Goal: Task Accomplishment & Management: Use online tool/utility

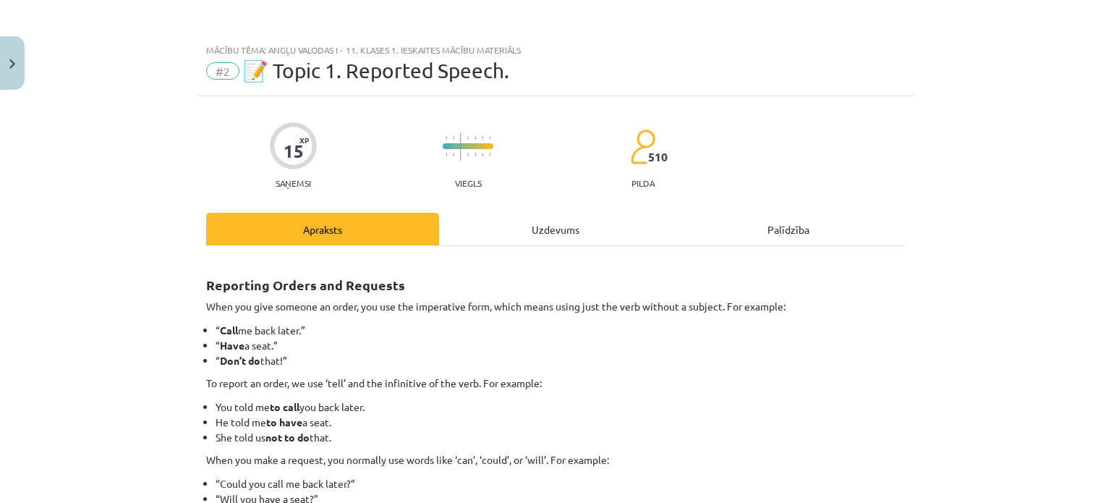
scroll to position [258, 0]
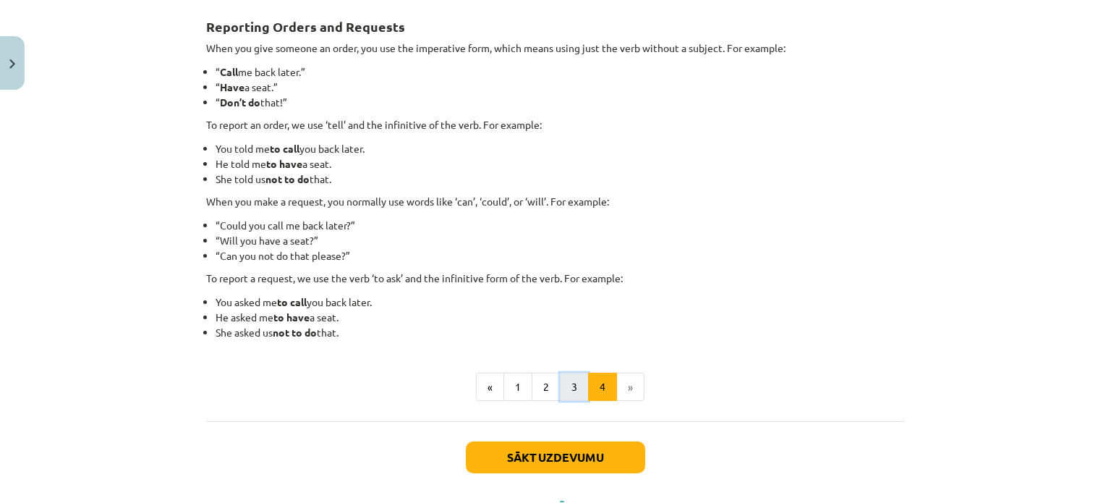
click at [569, 383] on button "3" at bounding box center [574, 387] width 29 height 29
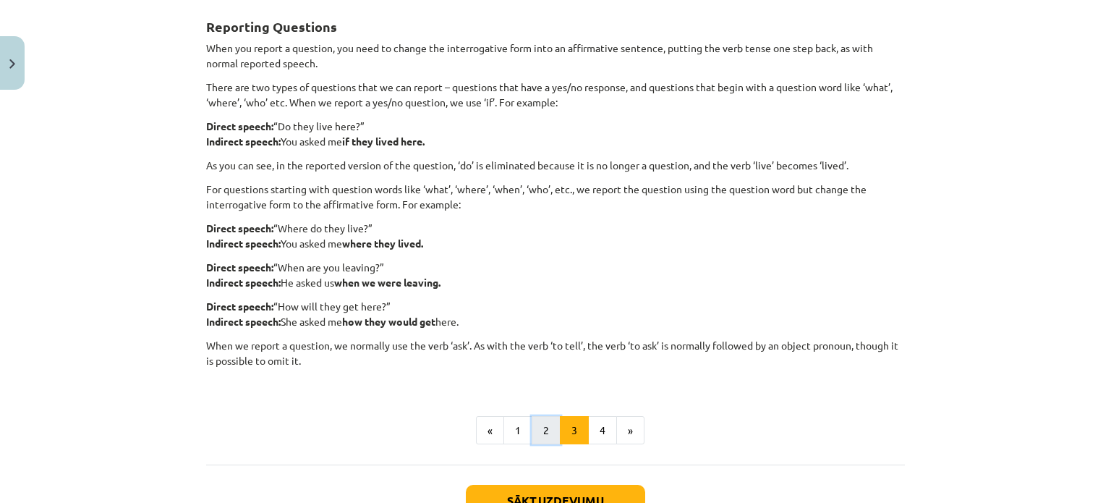
click at [542, 426] on button "2" at bounding box center [546, 430] width 29 height 29
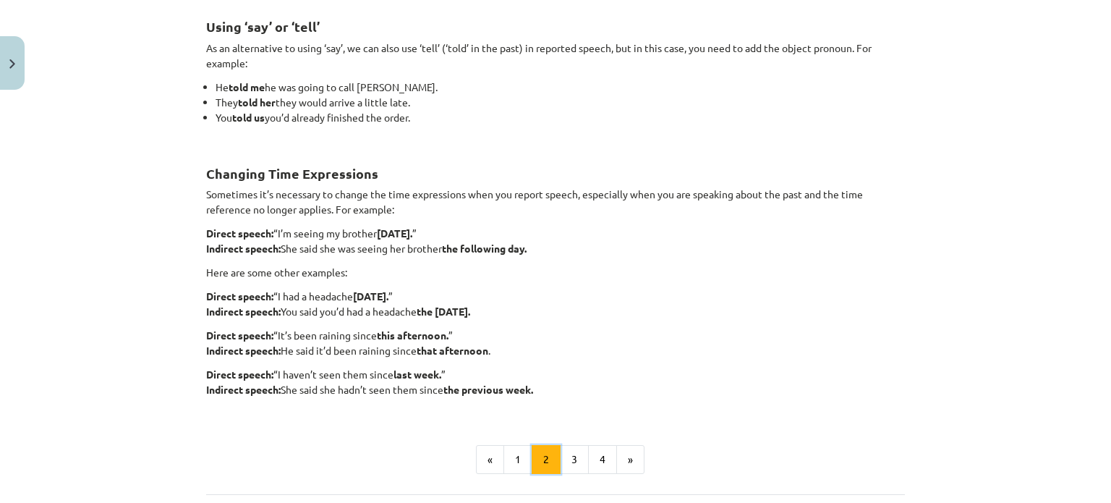
scroll to position [331, 0]
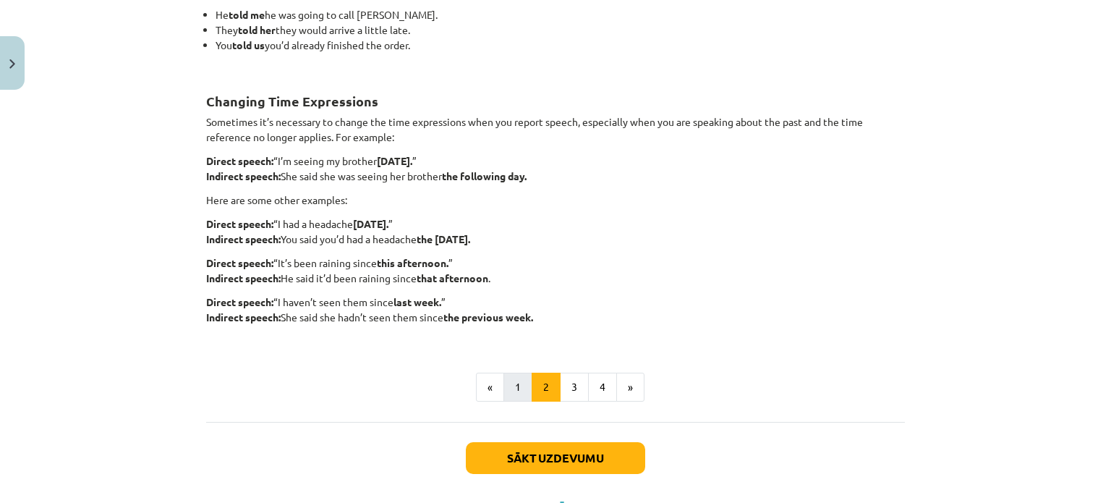
click at [514, 398] on div "Using ‘say’ or ‘tell’ As an alternative to using ‘say’, we can also use ‘tell’ …" at bounding box center [555, 168] width 699 height 507
click at [512, 393] on button "1" at bounding box center [518, 387] width 29 height 29
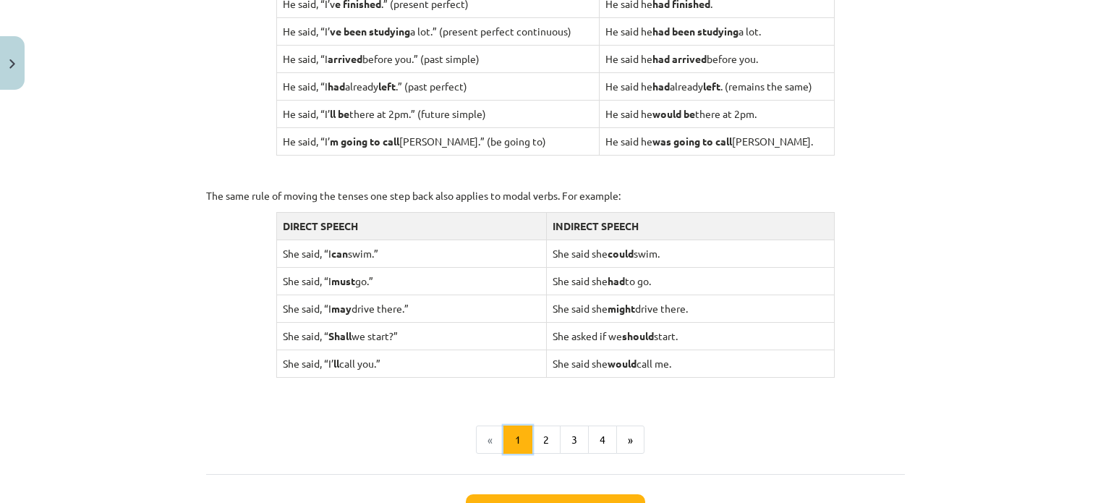
scroll to position [1449, 0]
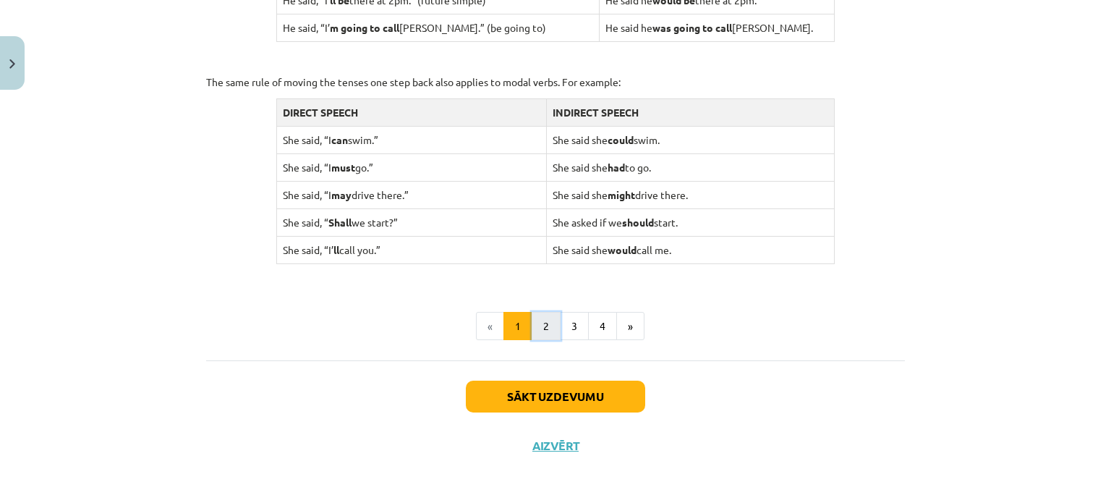
click at [538, 329] on button "2" at bounding box center [546, 326] width 29 height 29
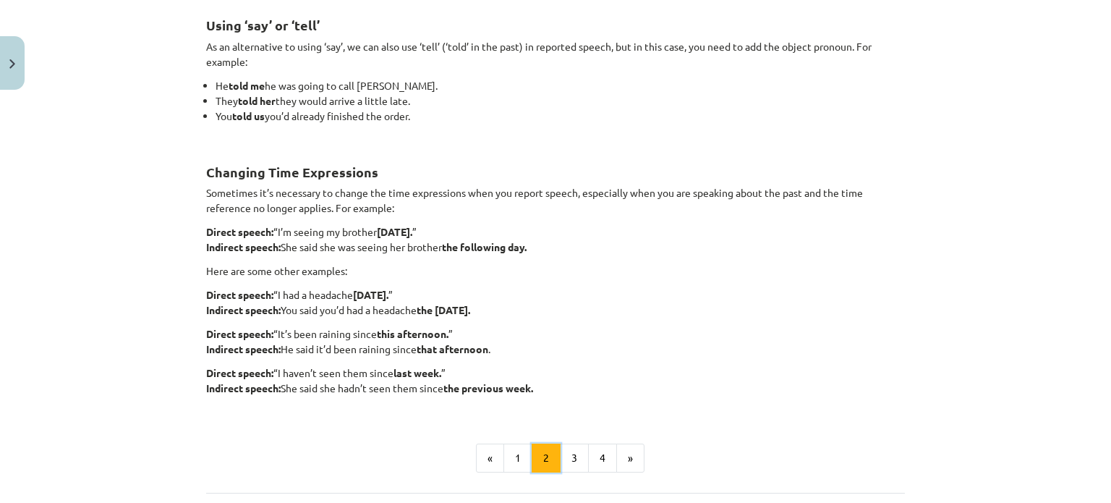
scroll to position [258, 0]
click at [574, 456] on button "3" at bounding box center [574, 459] width 29 height 29
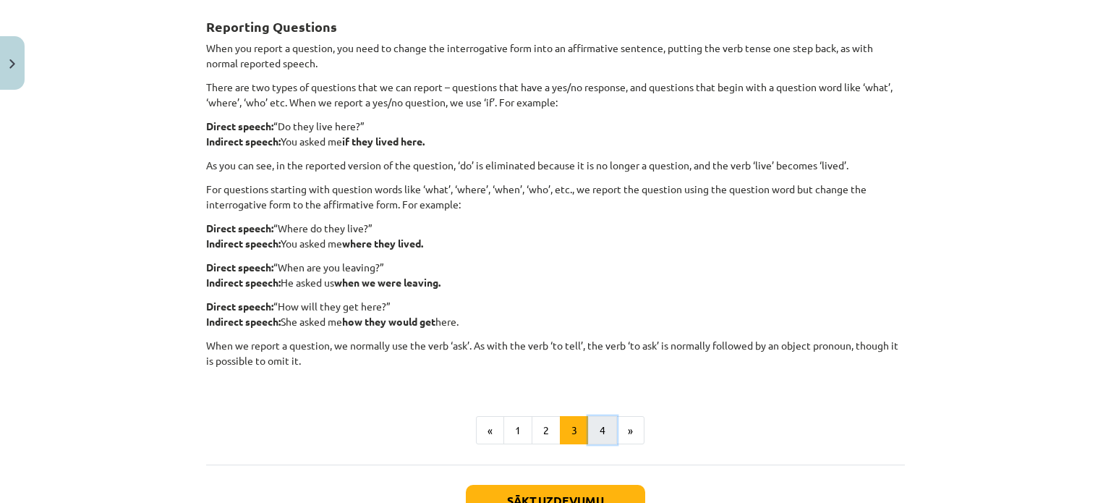
click at [596, 431] on button "4" at bounding box center [602, 430] width 29 height 29
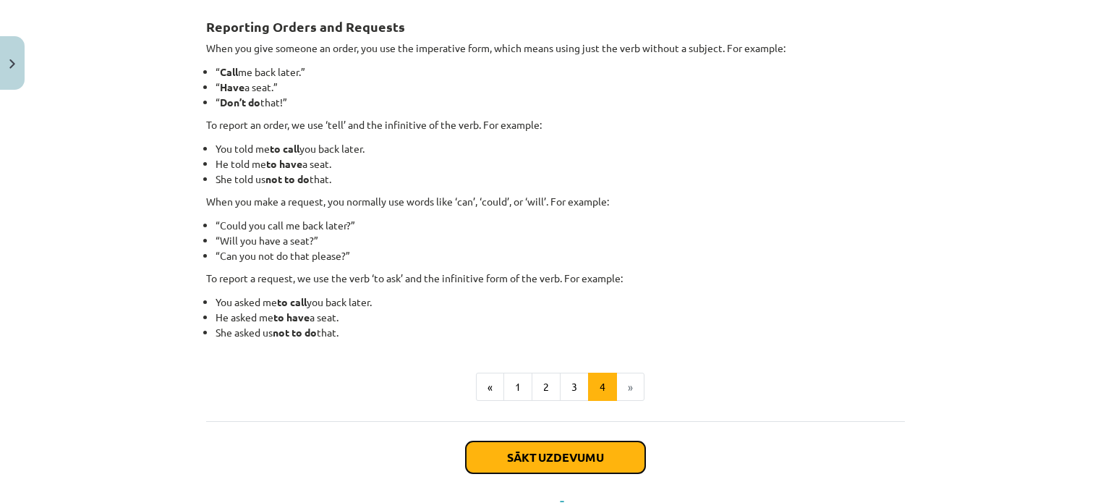
click at [590, 454] on button "Sākt uzdevumu" at bounding box center [555, 457] width 179 height 32
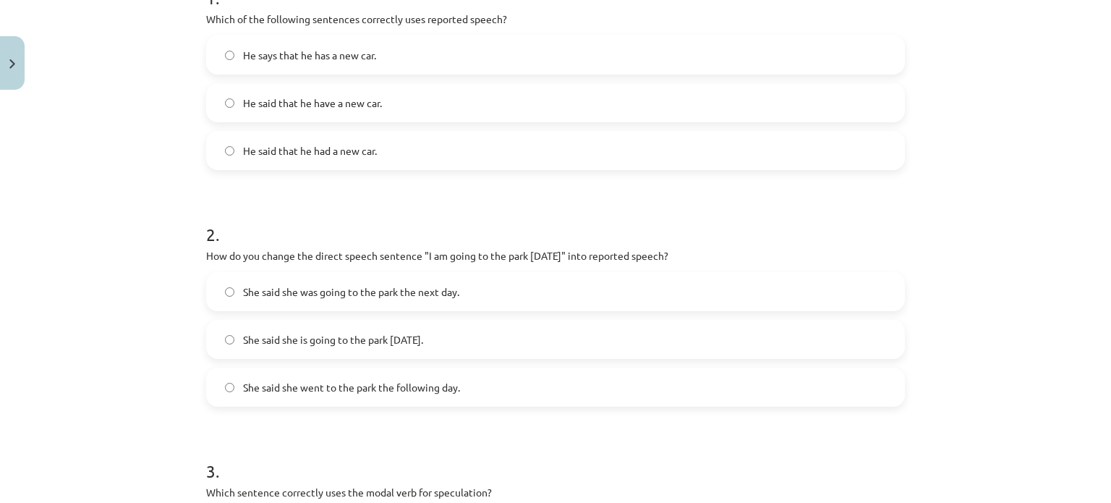
scroll to position [181, 0]
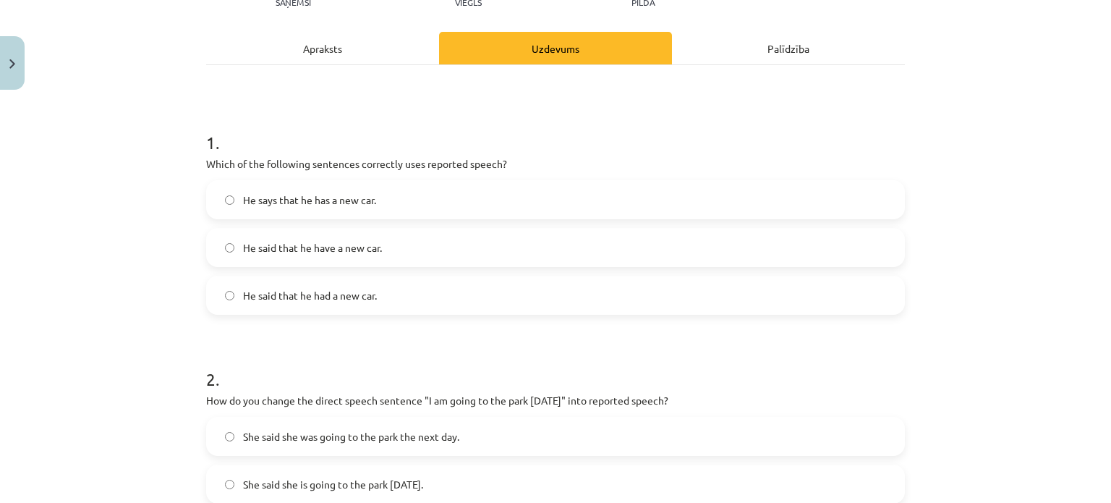
click at [432, 297] on label "He said that he had a new car." at bounding box center [556, 295] width 696 height 36
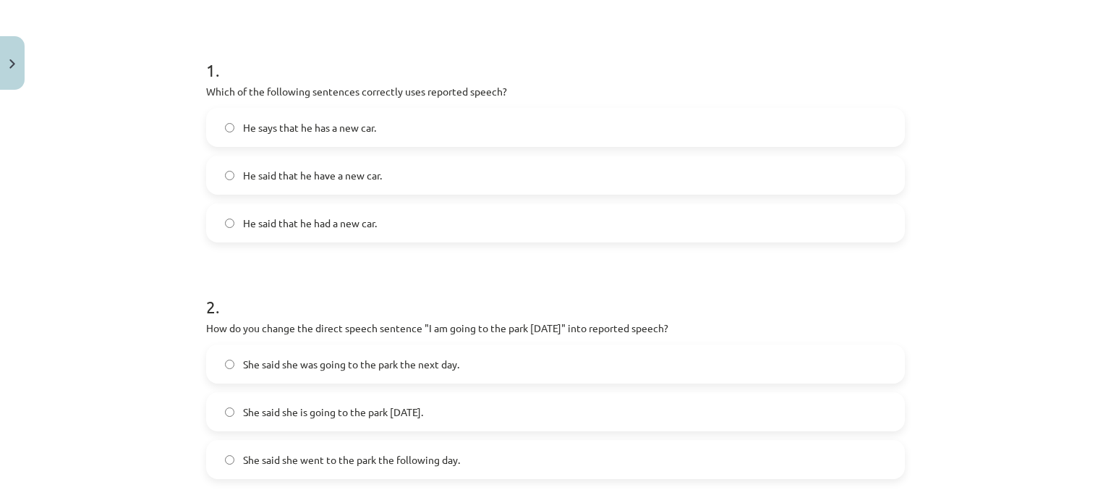
scroll to position [326, 0]
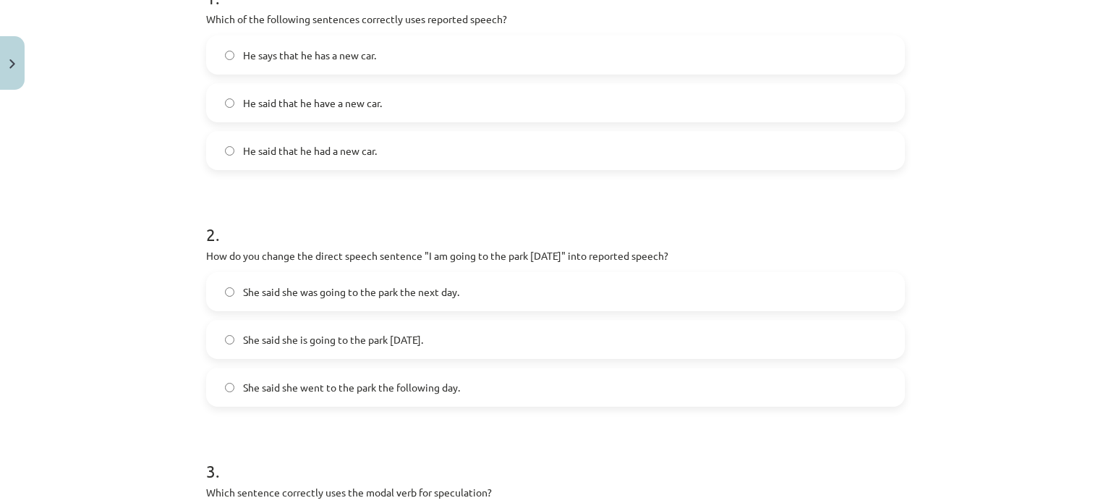
click at [439, 340] on label "She said she is going to the park [DATE]." at bounding box center [556, 339] width 696 height 36
click at [589, 404] on label "She said she went to the park the following day." at bounding box center [556, 387] width 696 height 36
click at [490, 292] on label "She said she was going to the park the next day." at bounding box center [556, 292] width 696 height 36
click at [542, 385] on label "She said she went to the park the following day." at bounding box center [556, 387] width 696 height 36
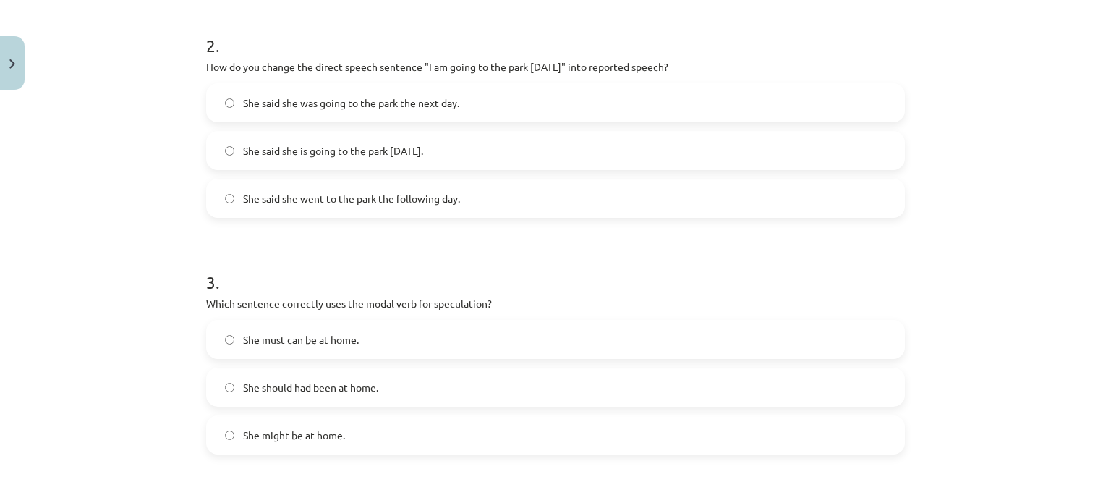
scroll to position [615, 0]
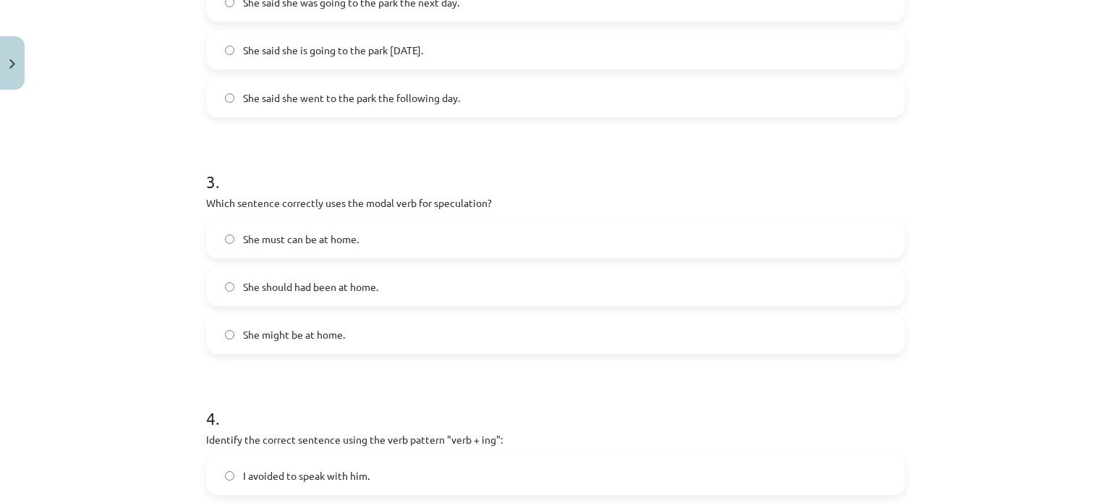
click at [393, 297] on label "She should had been at home." at bounding box center [556, 286] width 696 height 36
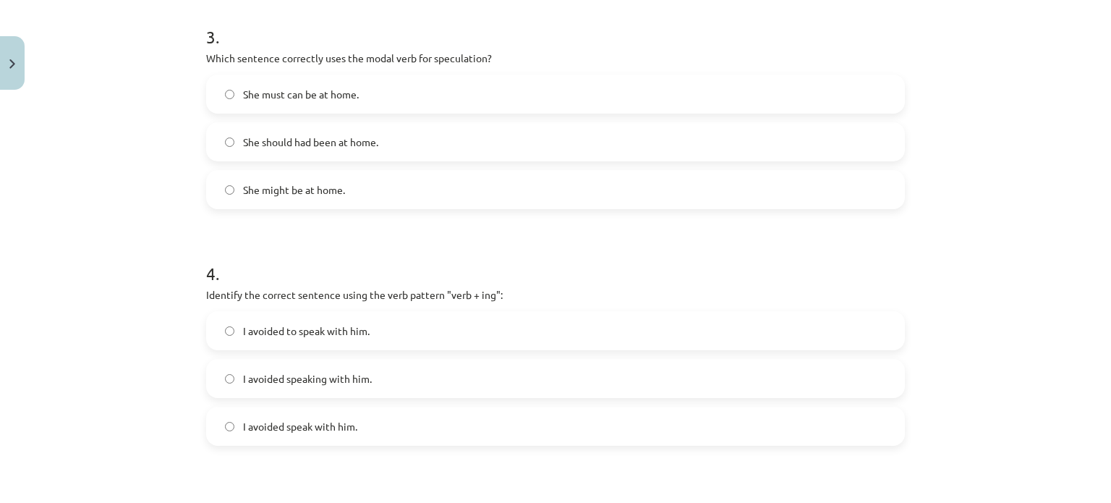
scroll to position [832, 0]
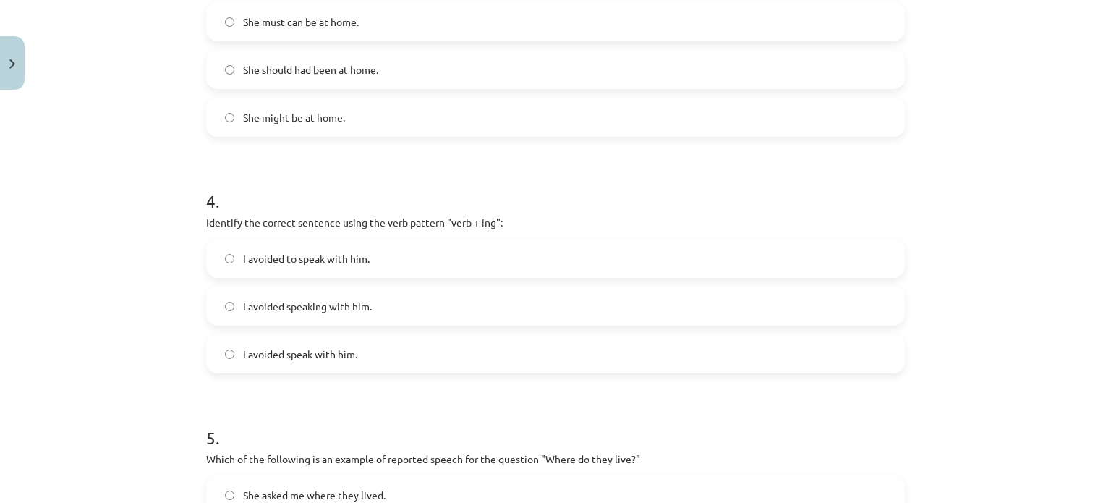
click at [350, 300] on span "I avoided speaking with him." at bounding box center [307, 306] width 129 height 15
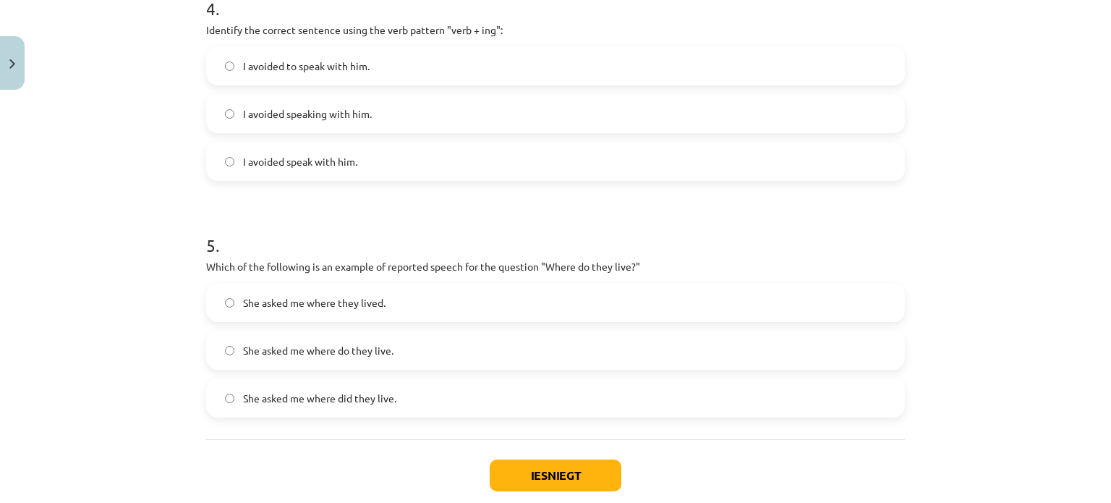
scroll to position [1049, 0]
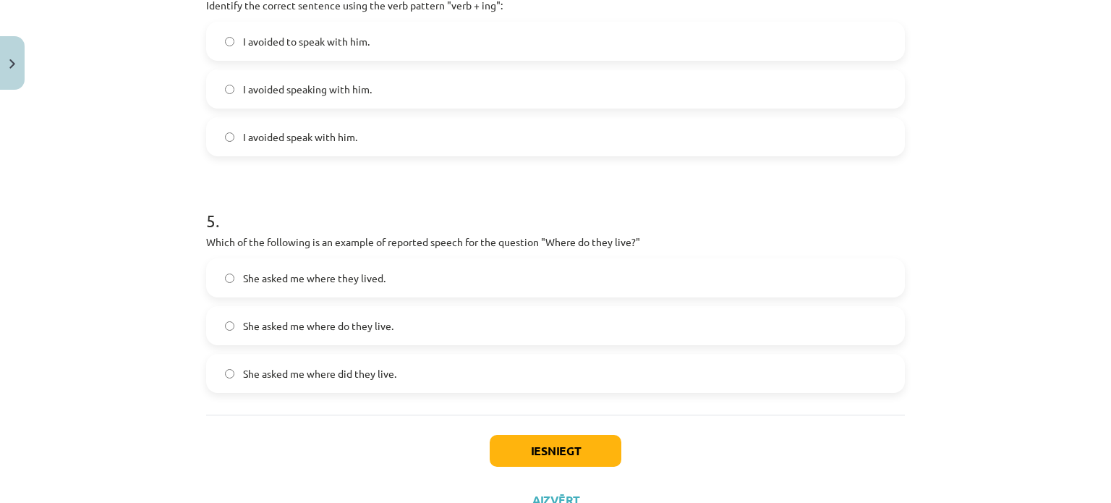
click at [417, 321] on label "She asked me where do they live." at bounding box center [556, 326] width 696 height 36
click at [533, 441] on button "Iesniegt" at bounding box center [556, 451] width 132 height 32
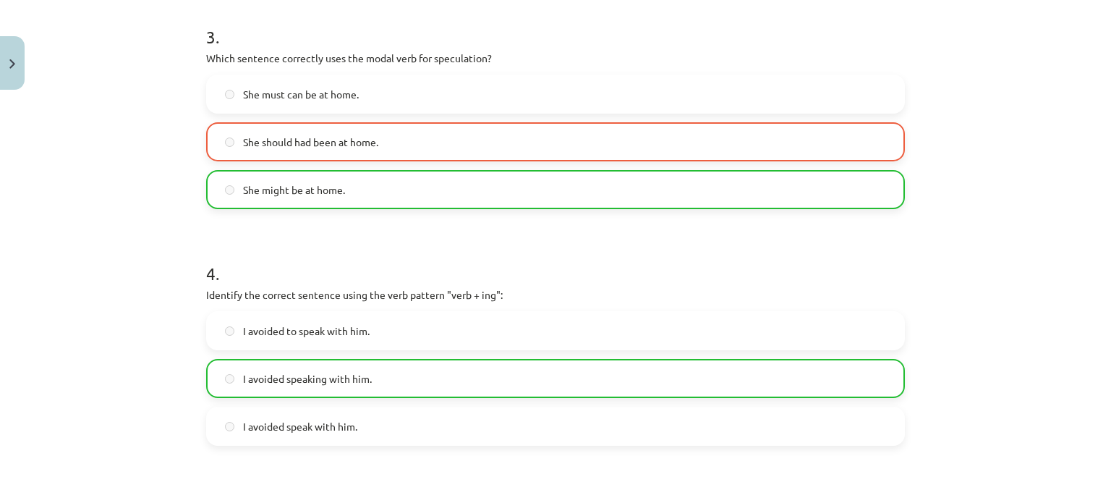
scroll to position [687, 0]
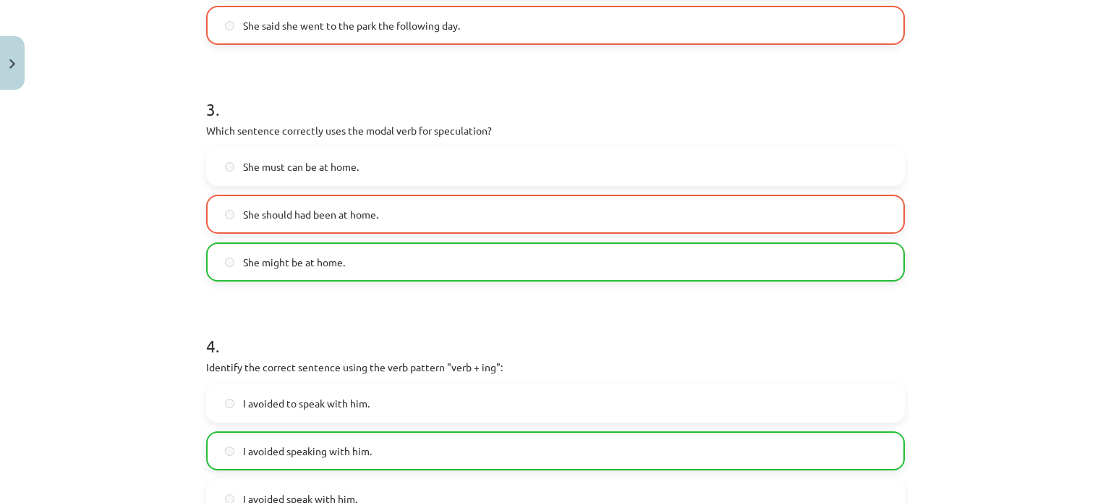
click at [478, 213] on label "She should had been at home." at bounding box center [556, 214] width 696 height 36
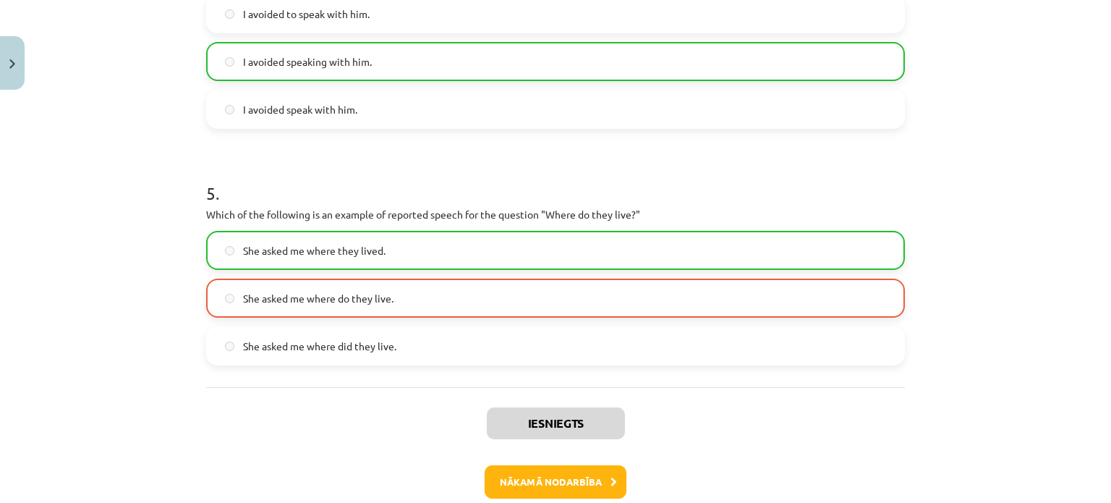
scroll to position [1152, 0]
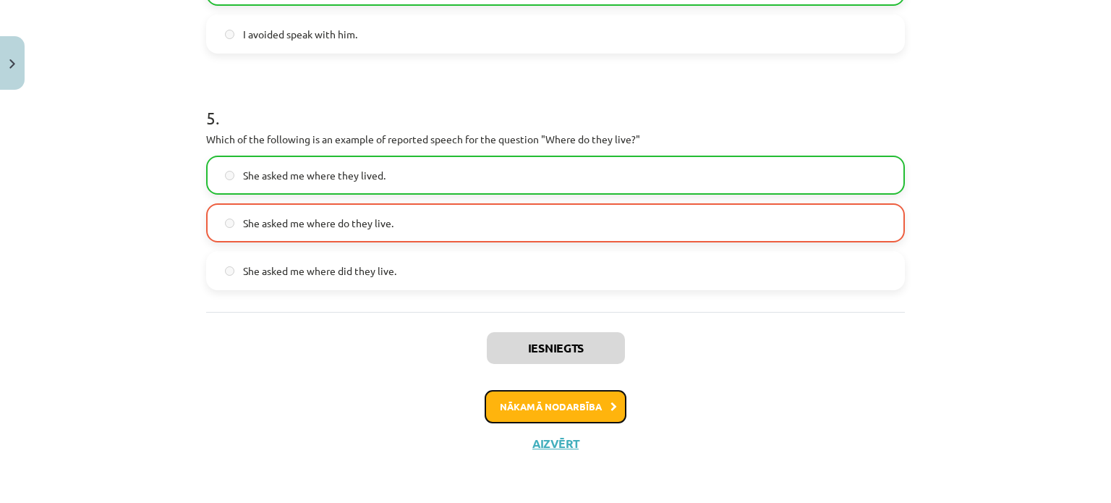
click at [567, 413] on button "Nākamā nodarbība" at bounding box center [556, 406] width 142 height 33
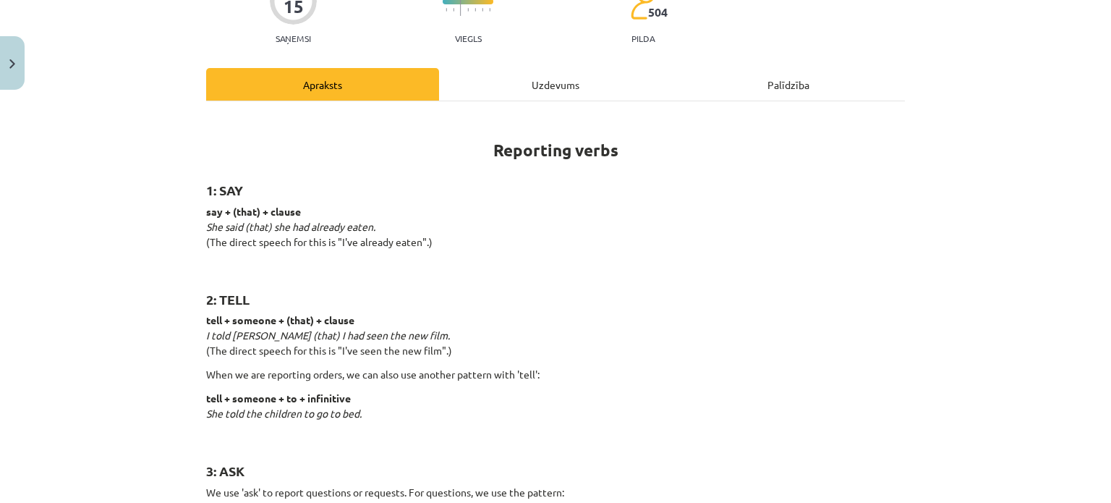
scroll to position [217, 0]
